Goal: Task Accomplishment & Management: Use online tool/utility

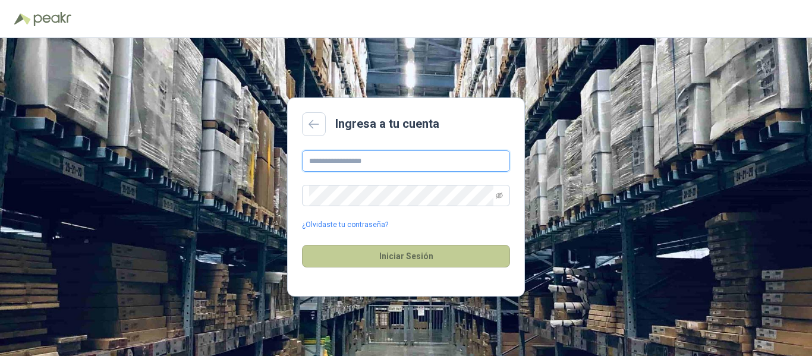
type input "**********"
click at [401, 259] on button "Iniciar Sesión" at bounding box center [406, 256] width 208 height 23
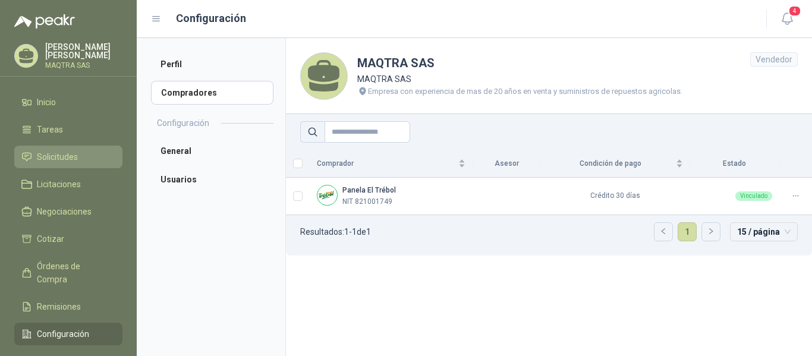
click at [59, 163] on span "Solicitudes" at bounding box center [57, 156] width 41 height 13
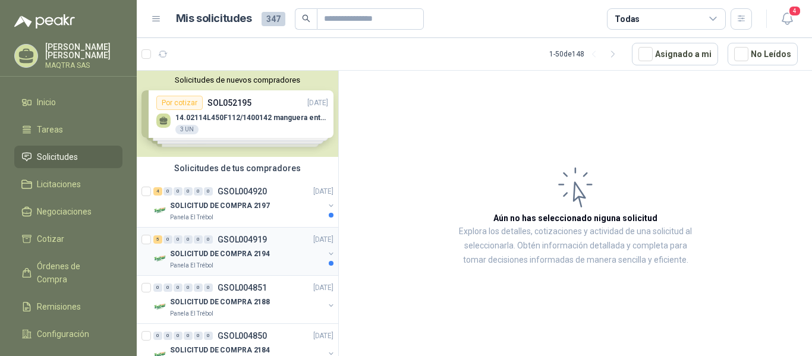
click at [272, 257] on div "SOLICITUD DE COMPRA 2194" at bounding box center [247, 254] width 154 height 14
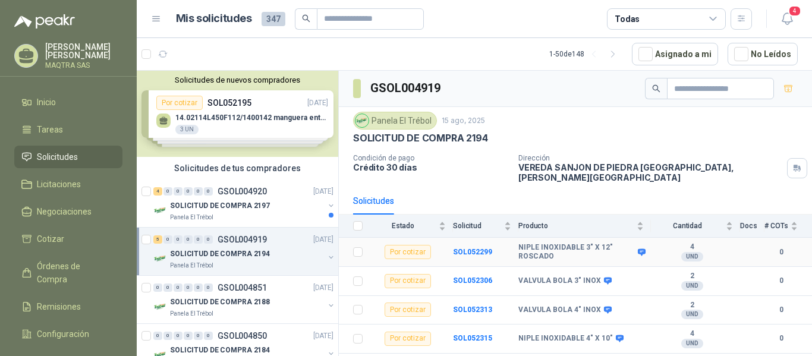
scroll to position [14, 0]
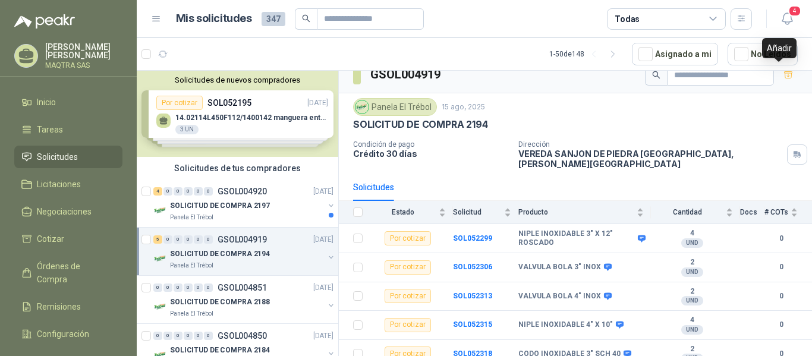
drag, startPoint x: 781, startPoint y: 78, endPoint x: 747, endPoint y: 96, distance: 37.8
click at [784, 79] on icon "button" at bounding box center [789, 75] width 10 height 10
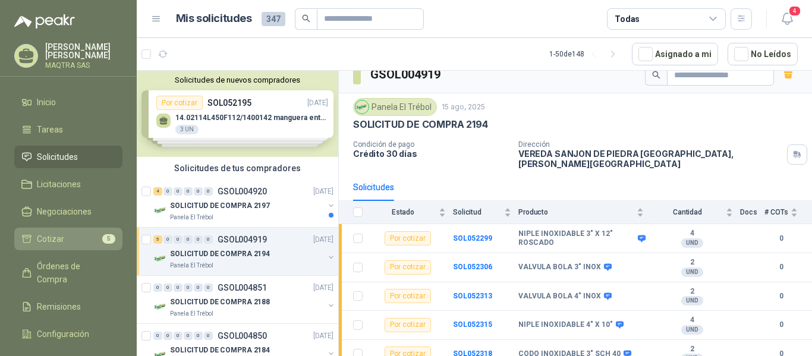
click at [66, 241] on li "Cotizar 5" at bounding box center [68, 238] width 94 height 13
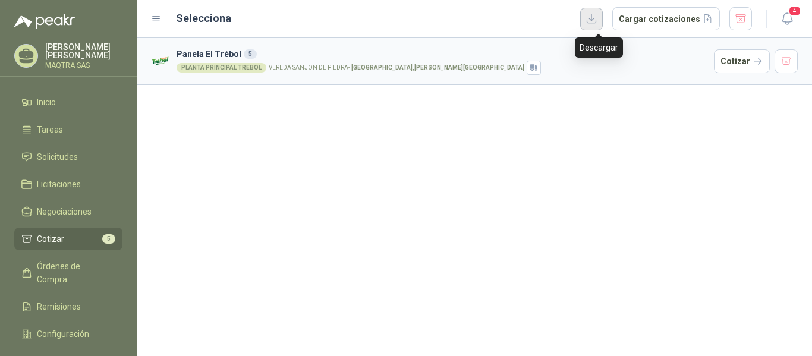
click at [595, 22] on button "button" at bounding box center [591, 19] width 23 height 23
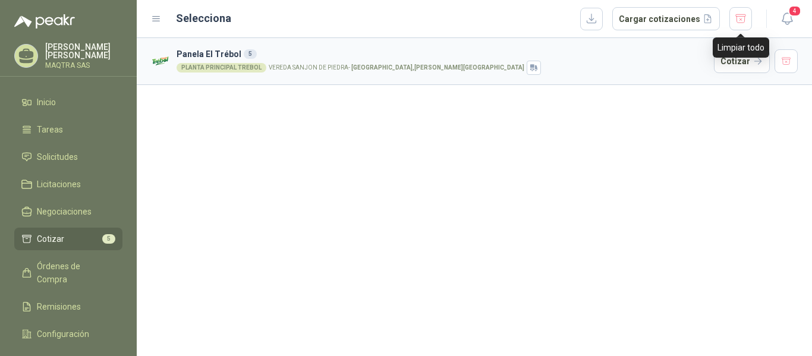
drag, startPoint x: 746, startPoint y: 15, endPoint x: 491, endPoint y: 20, distance: 255.7
click at [746, 14] on button "button" at bounding box center [741, 18] width 23 height 23
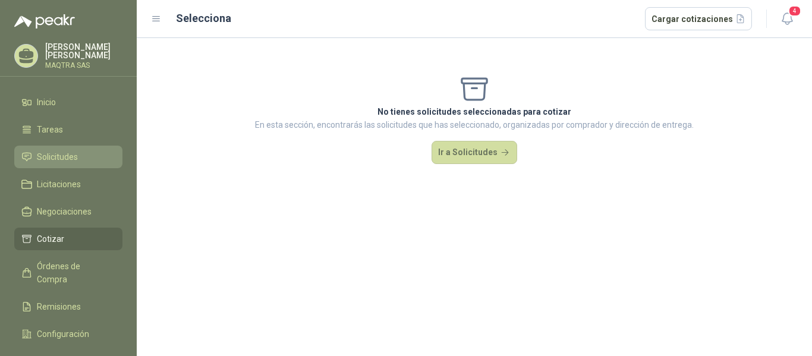
click at [48, 159] on span "Solicitudes" at bounding box center [57, 156] width 41 height 13
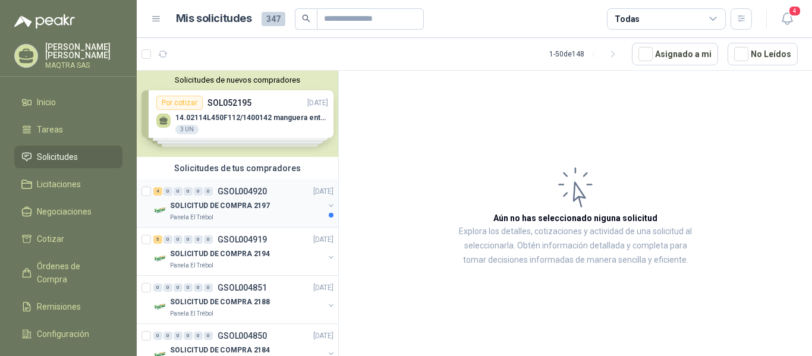
click at [230, 209] on p "SOLICITUD DE COMPRA 2197" at bounding box center [220, 205] width 100 height 11
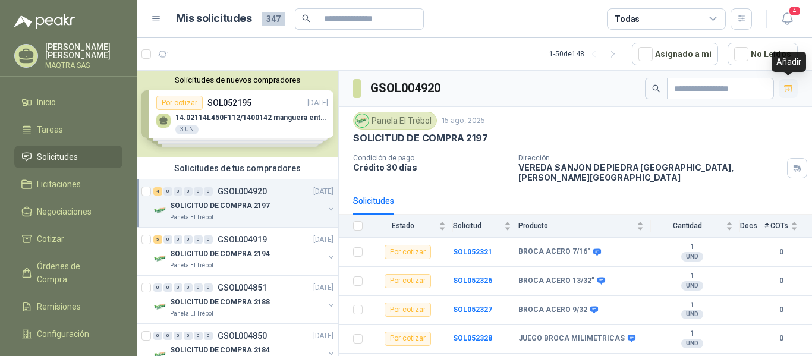
click at [785, 84] on icon "button" at bounding box center [789, 89] width 10 height 10
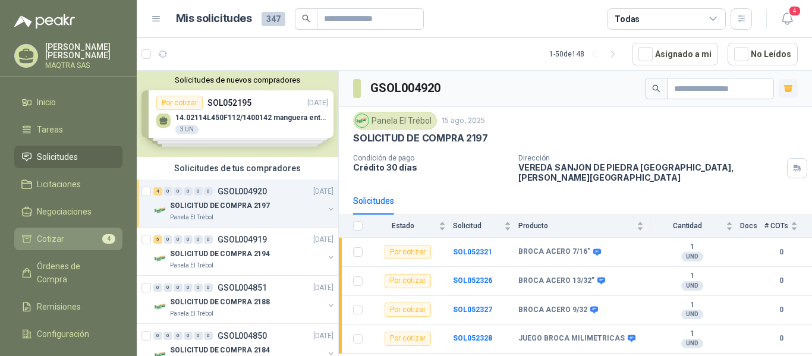
click at [58, 236] on span "Cotizar" at bounding box center [50, 238] width 27 height 13
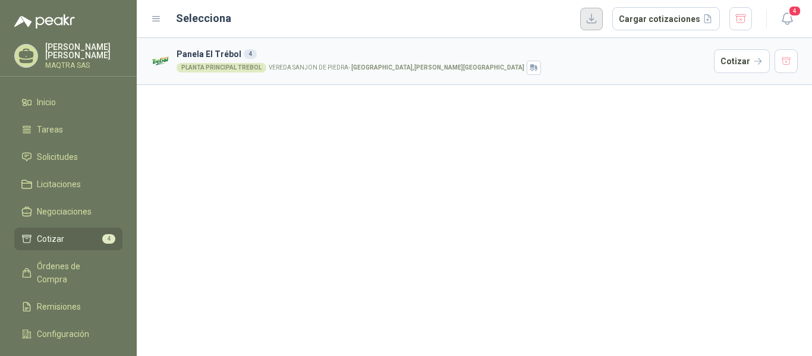
click at [601, 14] on button "button" at bounding box center [591, 19] width 23 height 23
click at [741, 13] on button "button" at bounding box center [741, 18] width 23 height 23
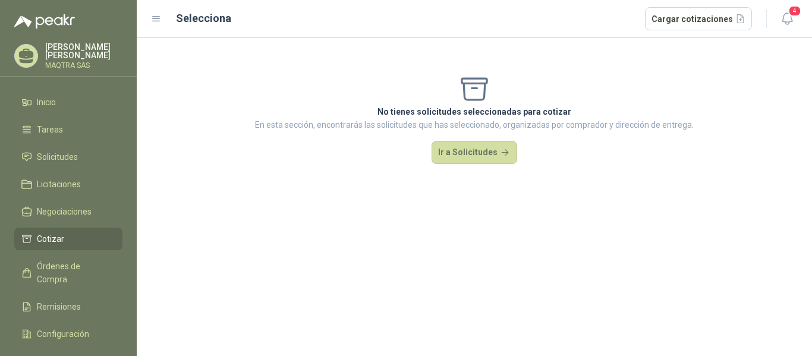
click at [35, 52] on icon at bounding box center [26, 56] width 18 height 18
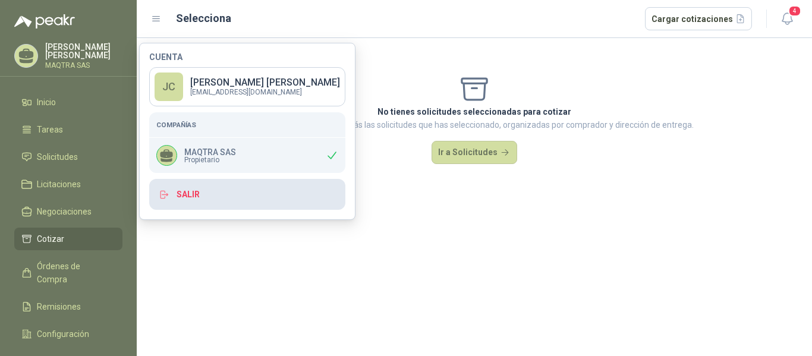
click at [244, 197] on button "Salir" at bounding box center [247, 194] width 196 height 31
